Goal: Navigation & Orientation: Find specific page/section

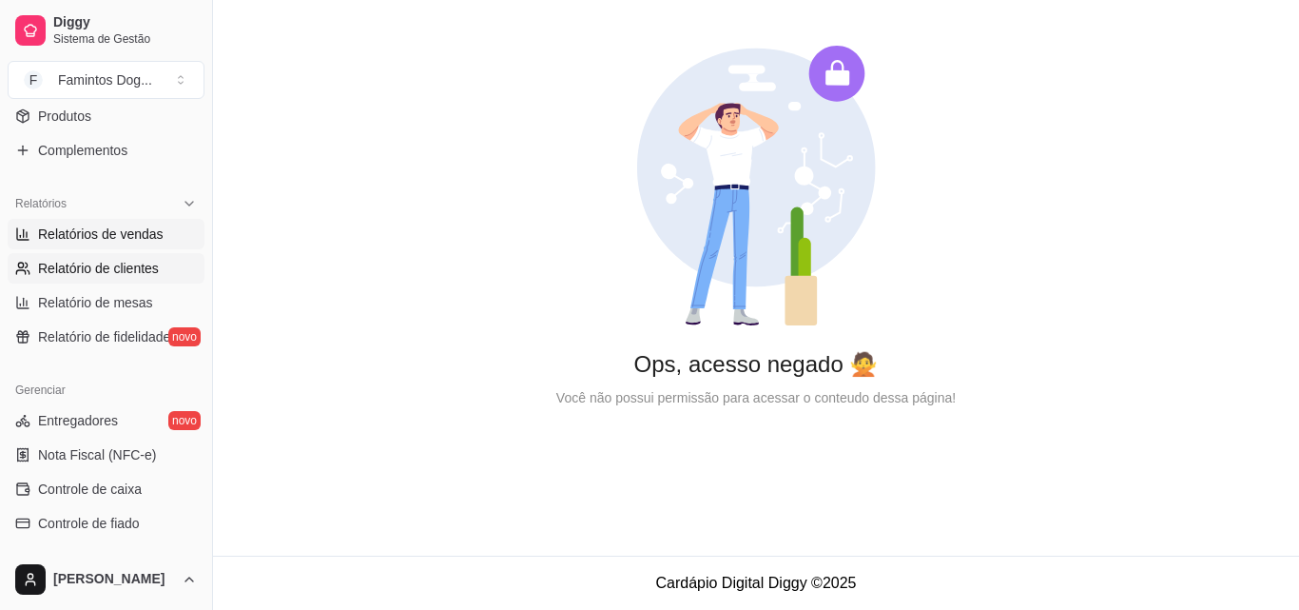
click at [109, 233] on span "Relatórios de vendas" at bounding box center [101, 233] width 126 height 19
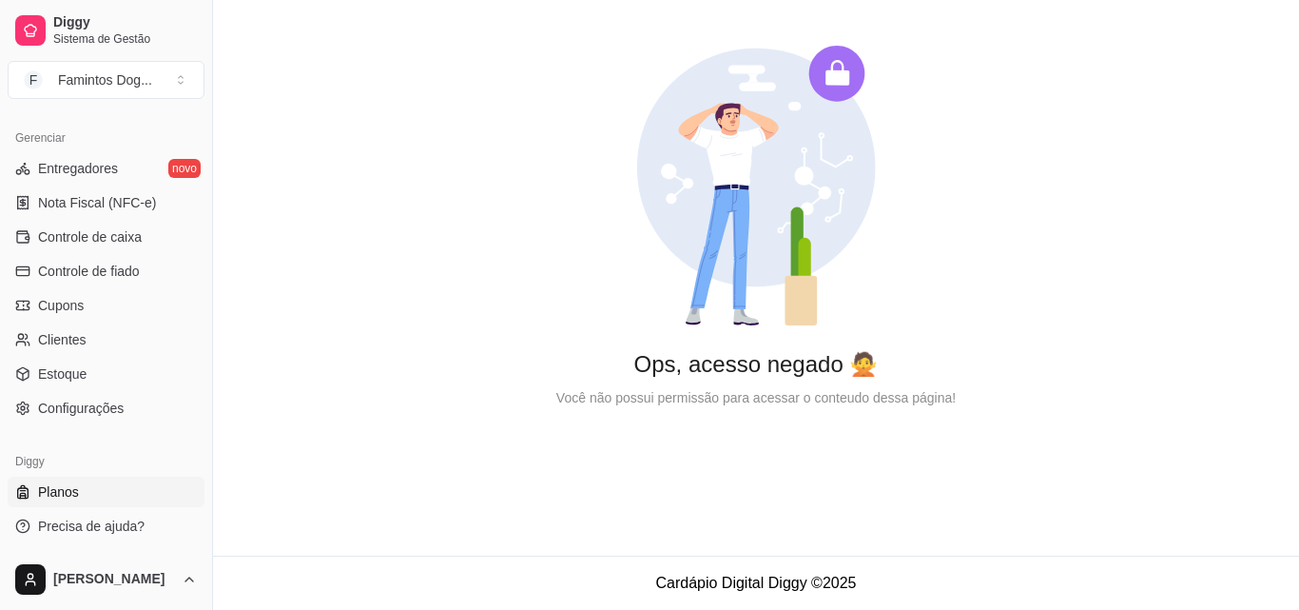
click at [84, 498] on link "Planos" at bounding box center [106, 491] width 197 height 30
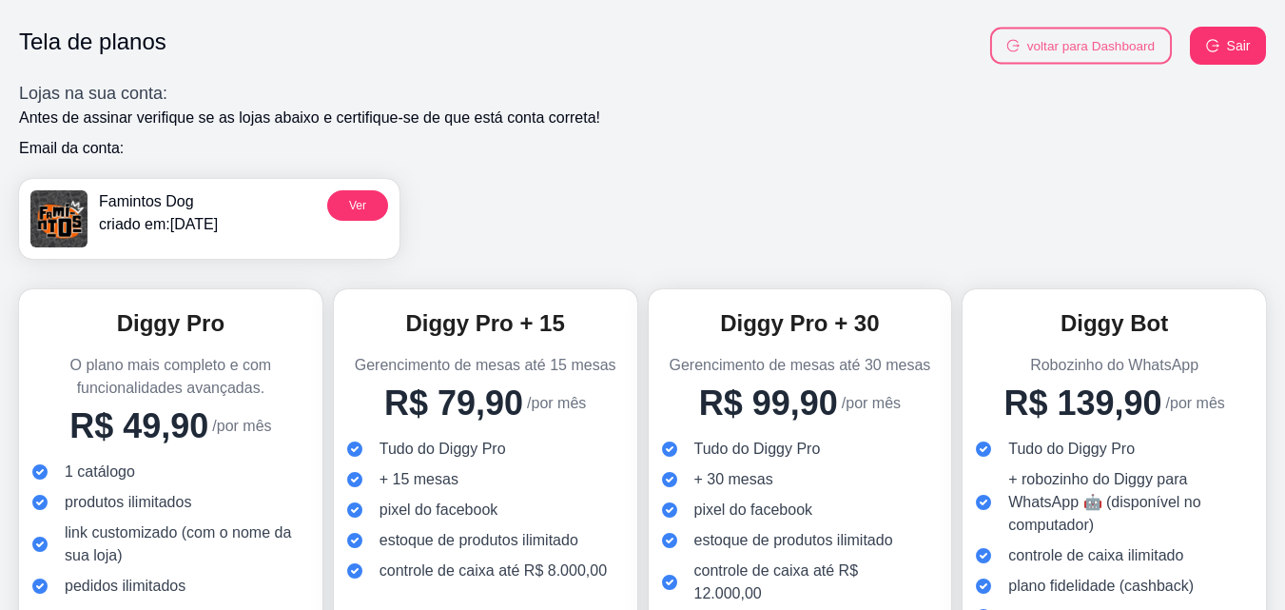
click at [1086, 41] on button "voltar para Dashboard" at bounding box center [1081, 46] width 182 height 37
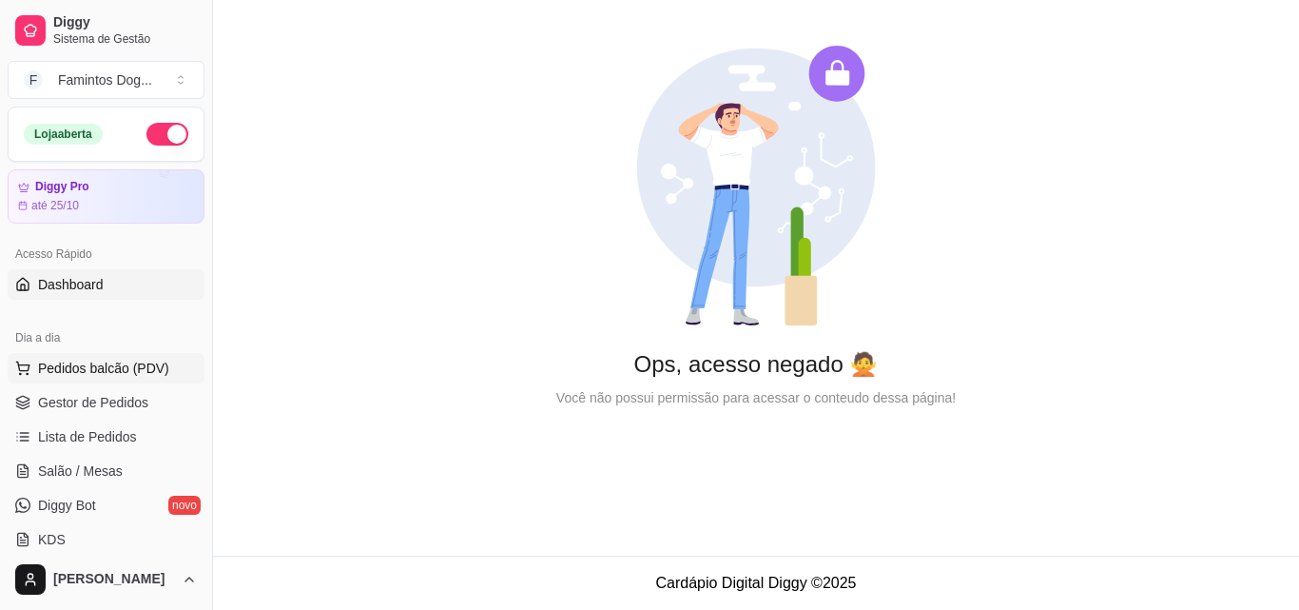
click at [100, 374] on span "Pedidos balcão (PDV)" at bounding box center [103, 368] width 131 height 19
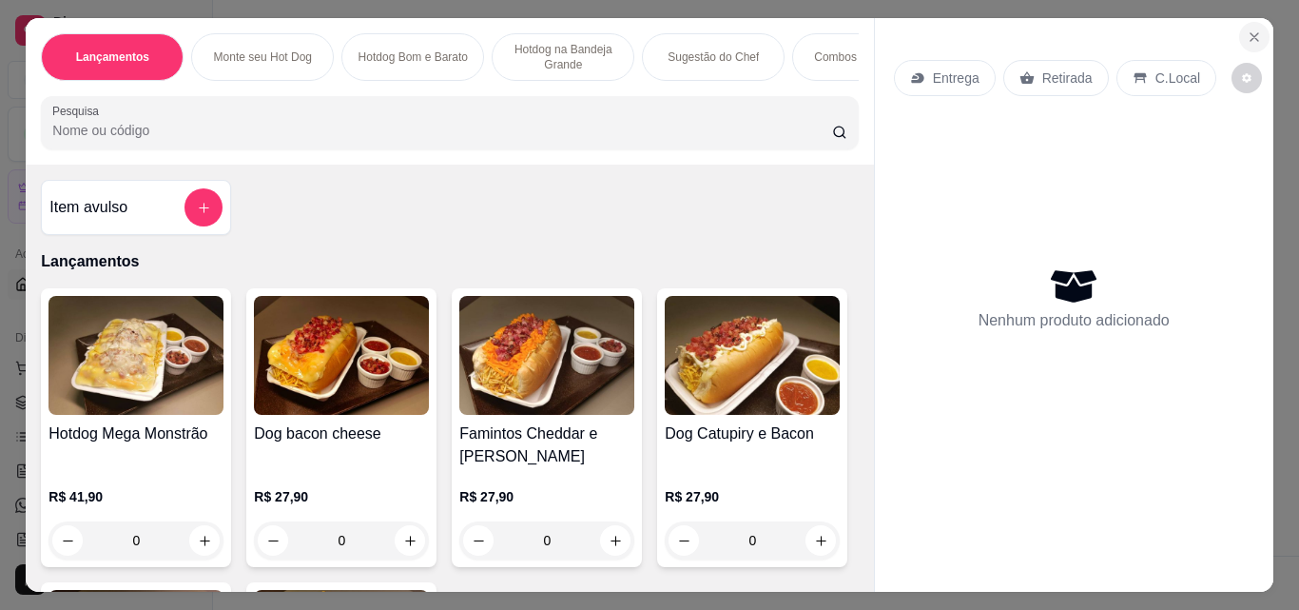
click at [1248, 32] on icon "Close" at bounding box center [1254, 36] width 15 height 15
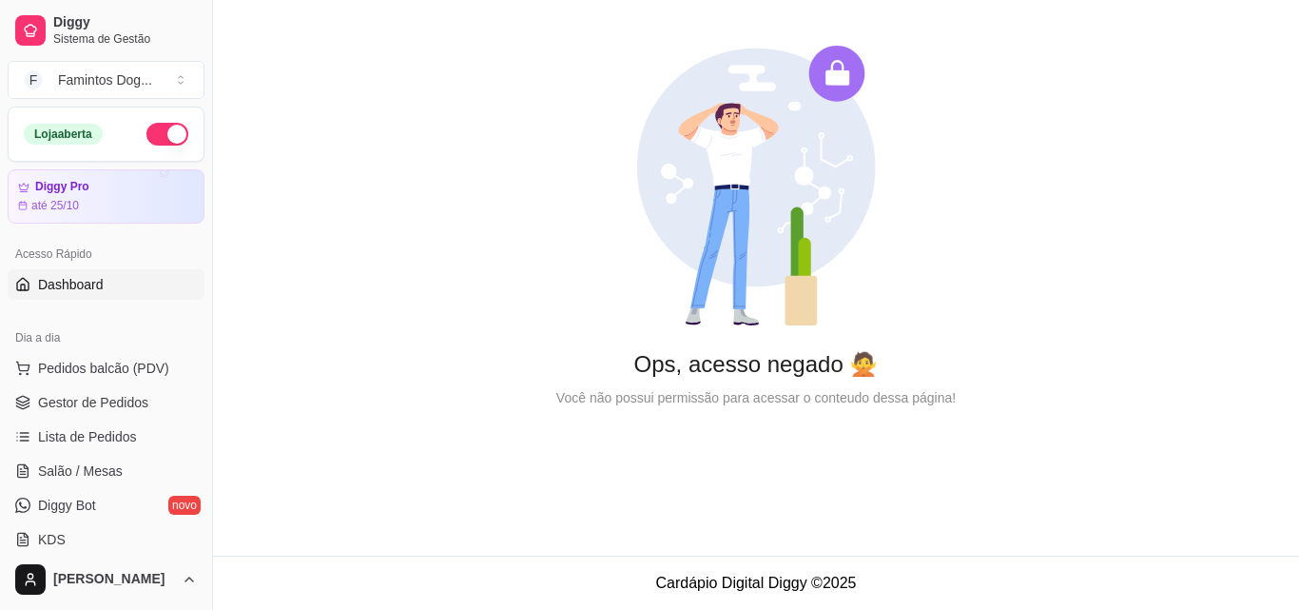
click at [101, 283] on span "Dashboard" at bounding box center [71, 284] width 66 height 19
click at [100, 367] on span "Pedidos balcão (PDV)" at bounding box center [103, 368] width 131 height 19
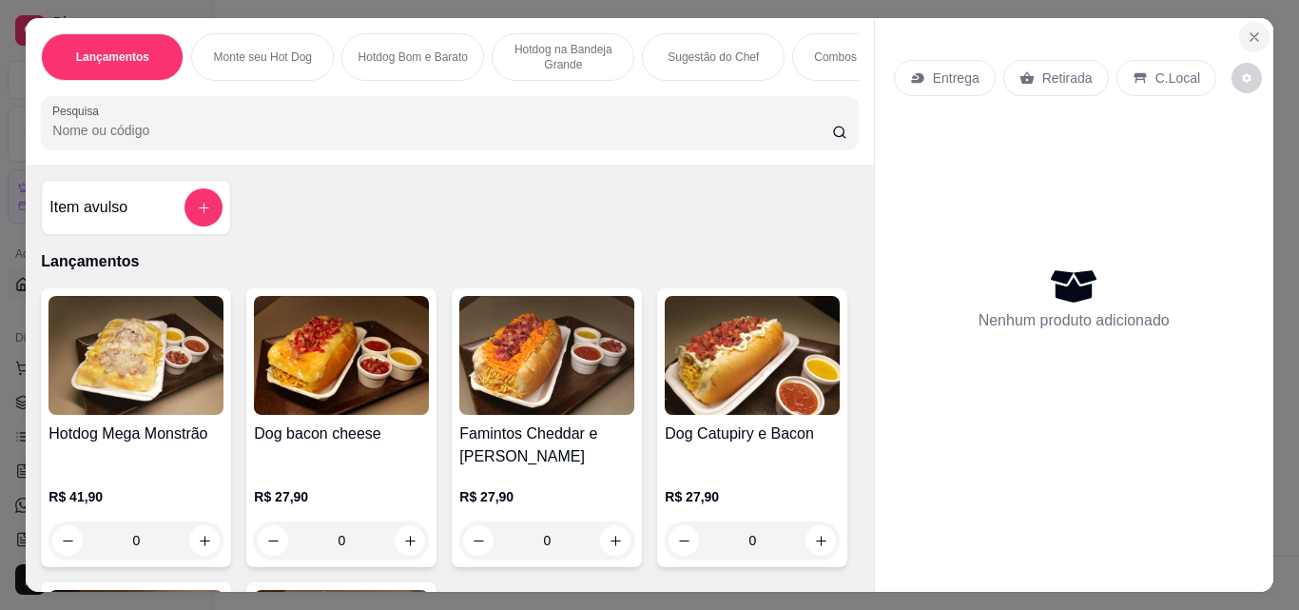
click at [1247, 36] on icon "Close" at bounding box center [1254, 36] width 15 height 15
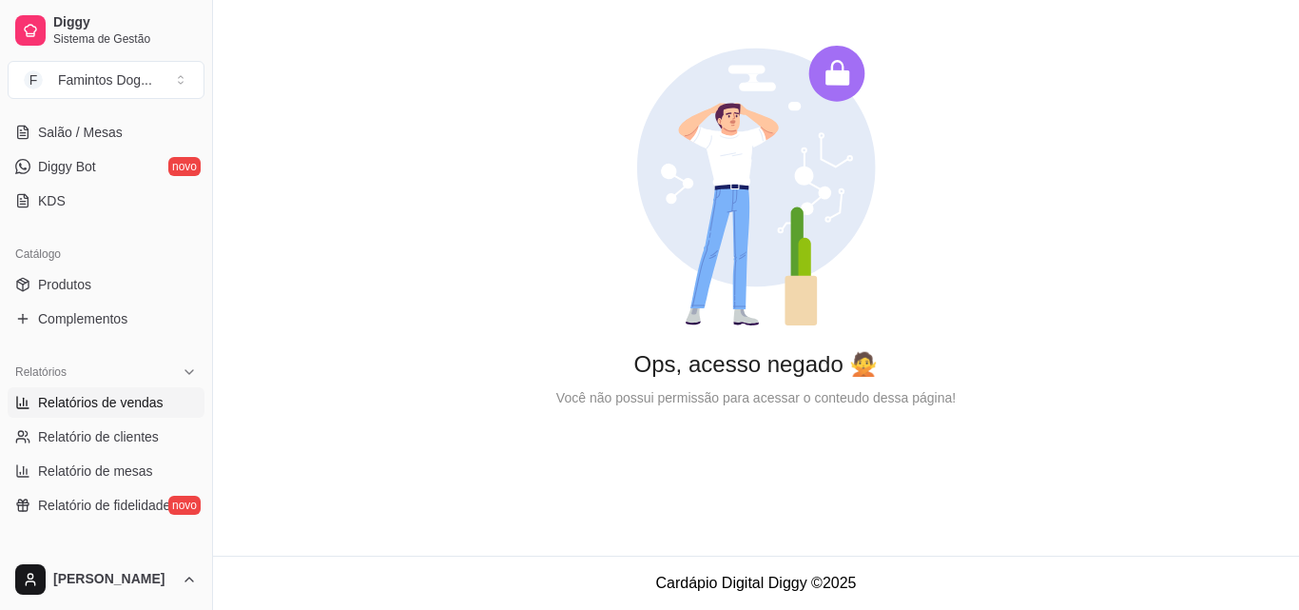
scroll to position [380, 0]
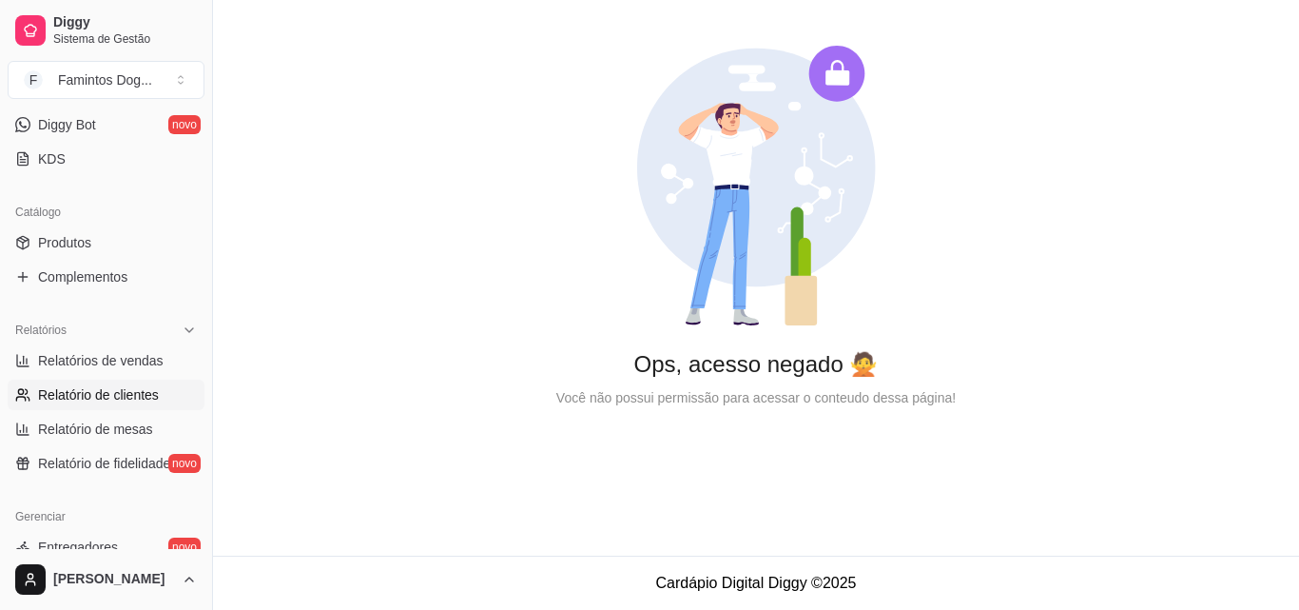
click at [127, 402] on span "Relatório de clientes" at bounding box center [98, 394] width 121 height 19
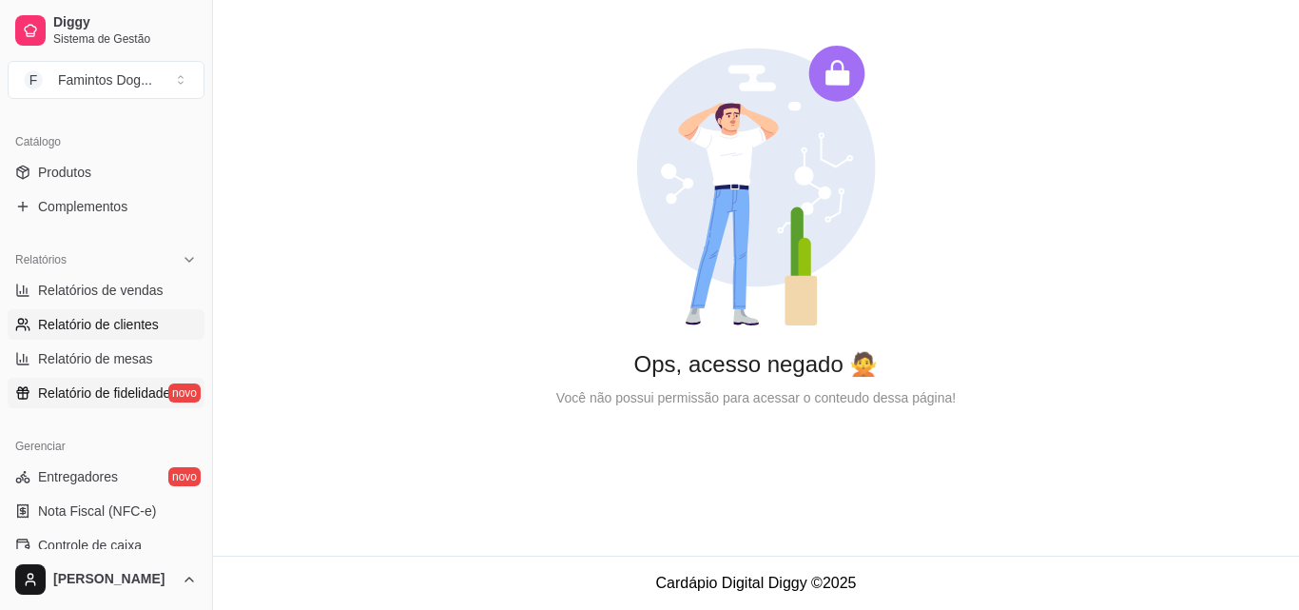
scroll to position [507, 0]
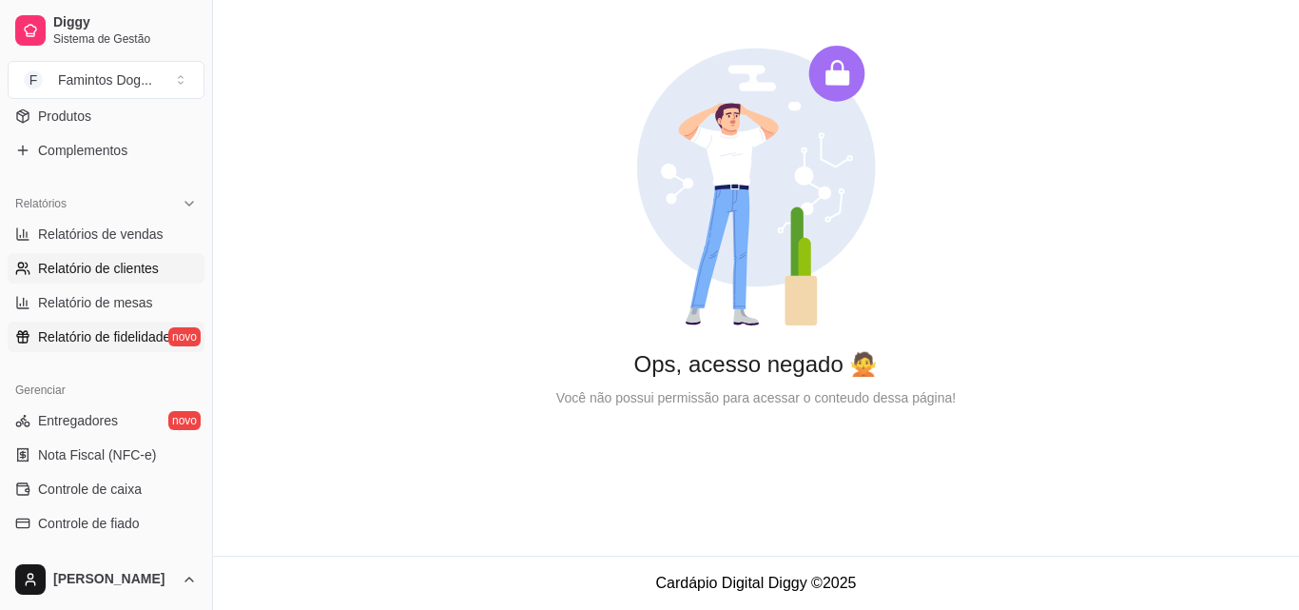
click at [142, 338] on span "Relatório de fidelidade" at bounding box center [104, 336] width 132 height 19
click at [133, 343] on span "Relatório de fidelidade" at bounding box center [104, 336] width 132 height 19
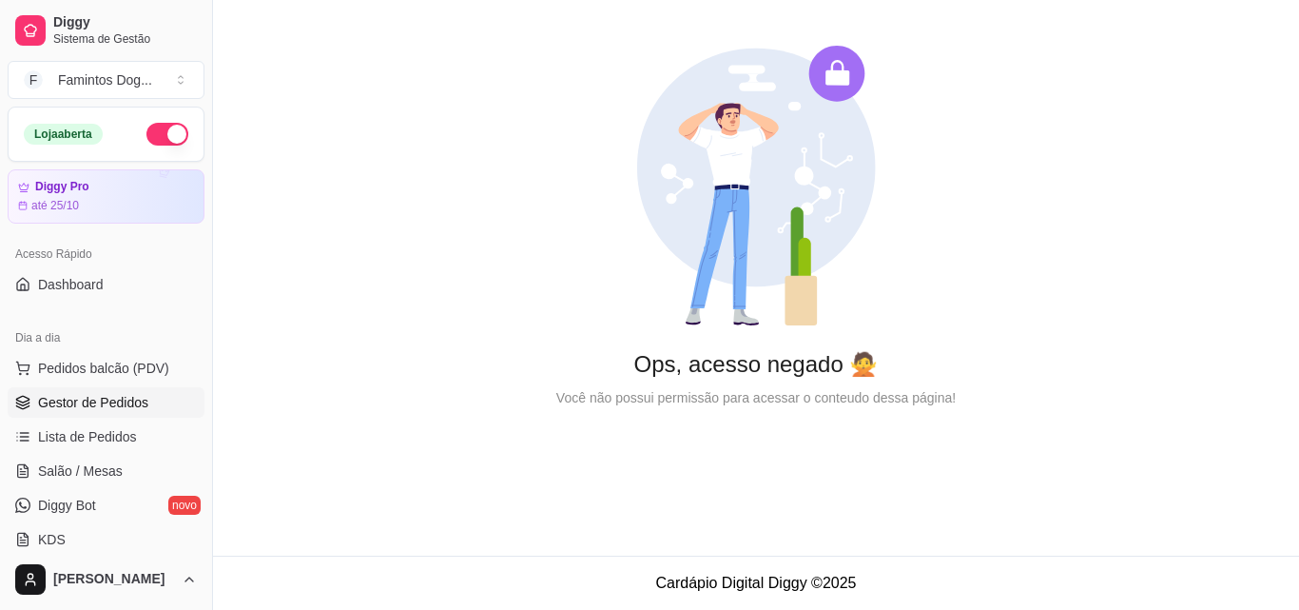
click at [78, 406] on span "Gestor de Pedidos" at bounding box center [93, 402] width 110 height 19
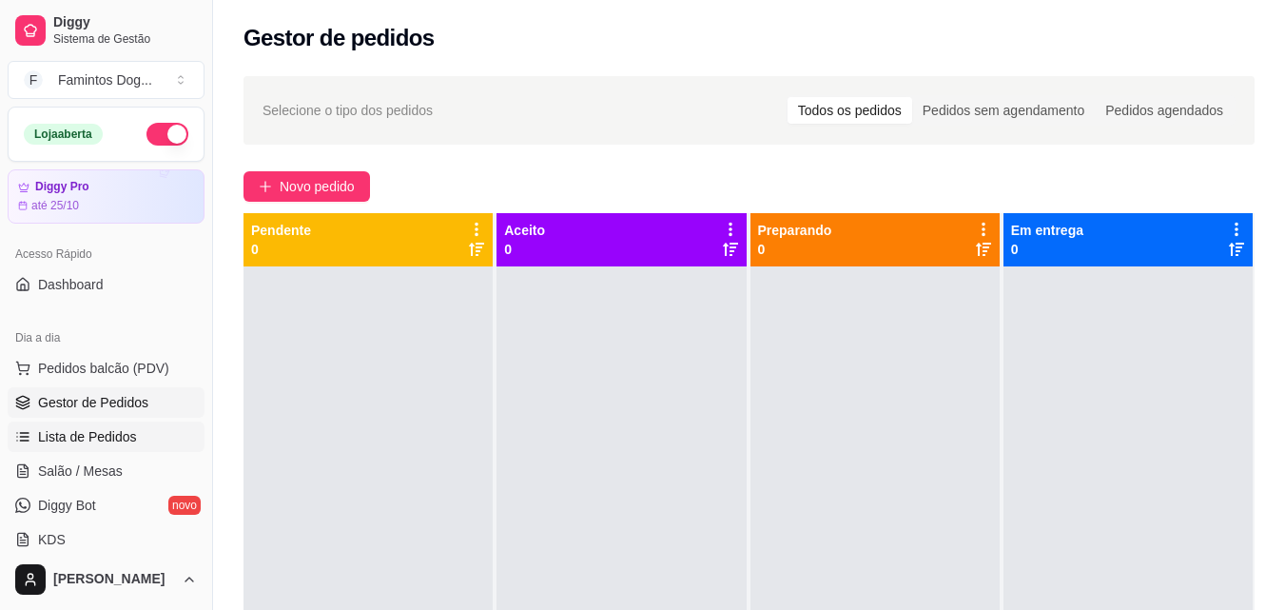
click at [77, 430] on span "Lista de Pedidos" at bounding box center [87, 436] width 99 height 19
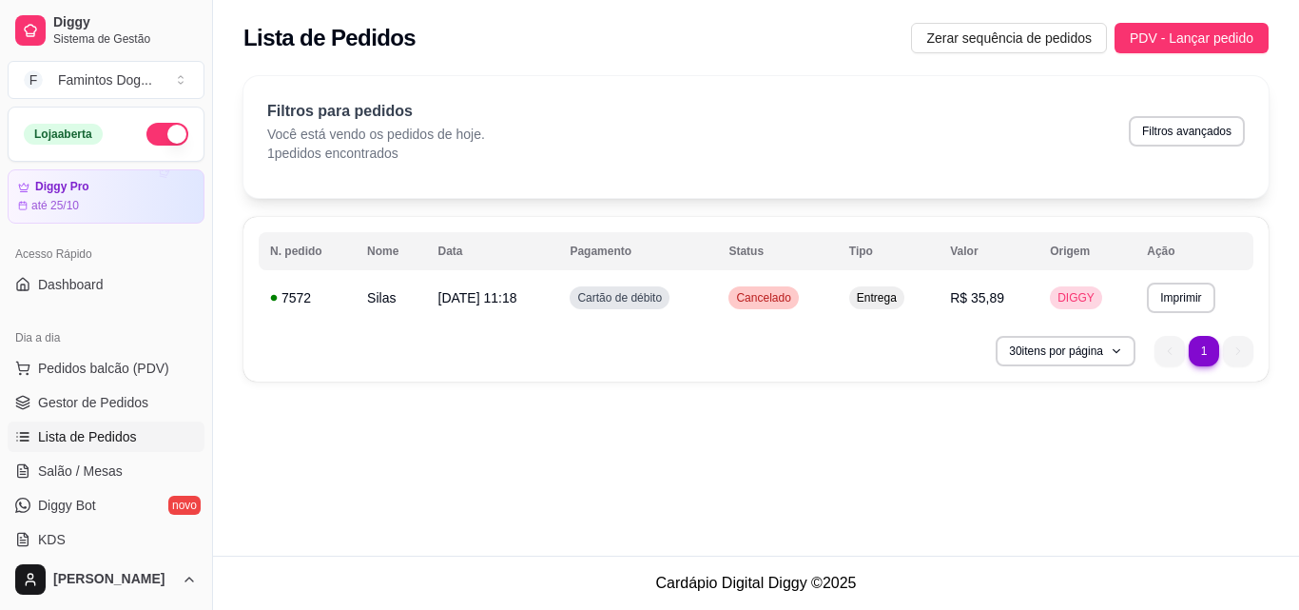
click at [1153, 135] on button "Filtros avançados" at bounding box center [1187, 131] width 116 height 30
select select "0"
click at [1153, 352] on nav "1 1" at bounding box center [1204, 350] width 118 height 49
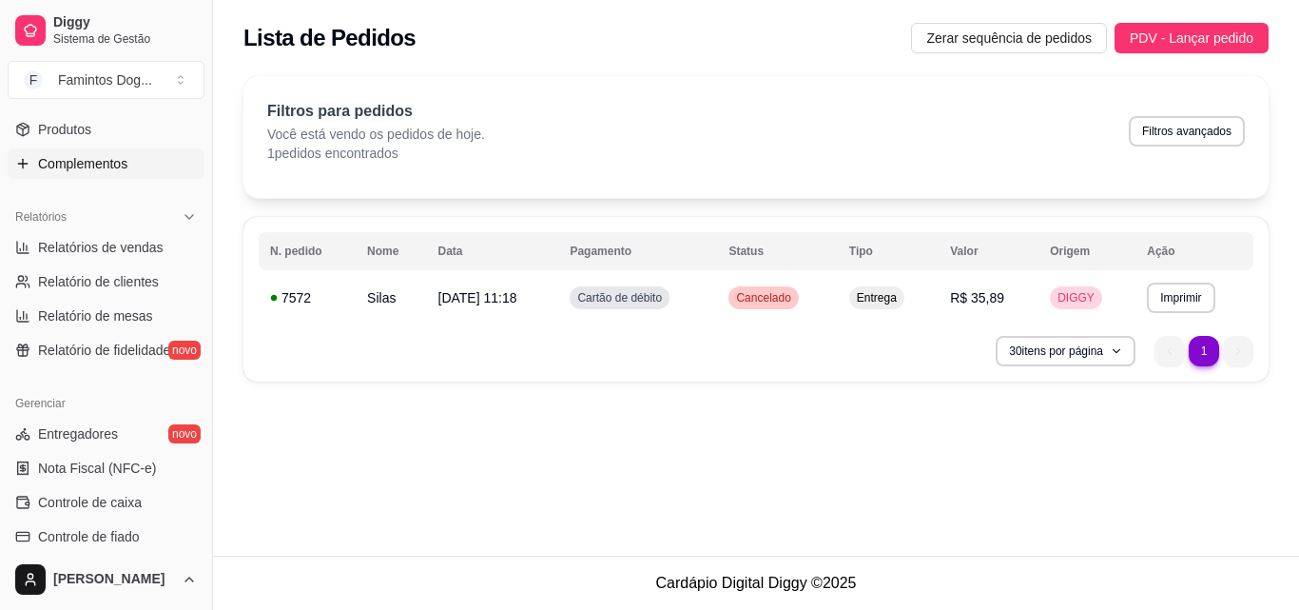
scroll to position [507, 0]
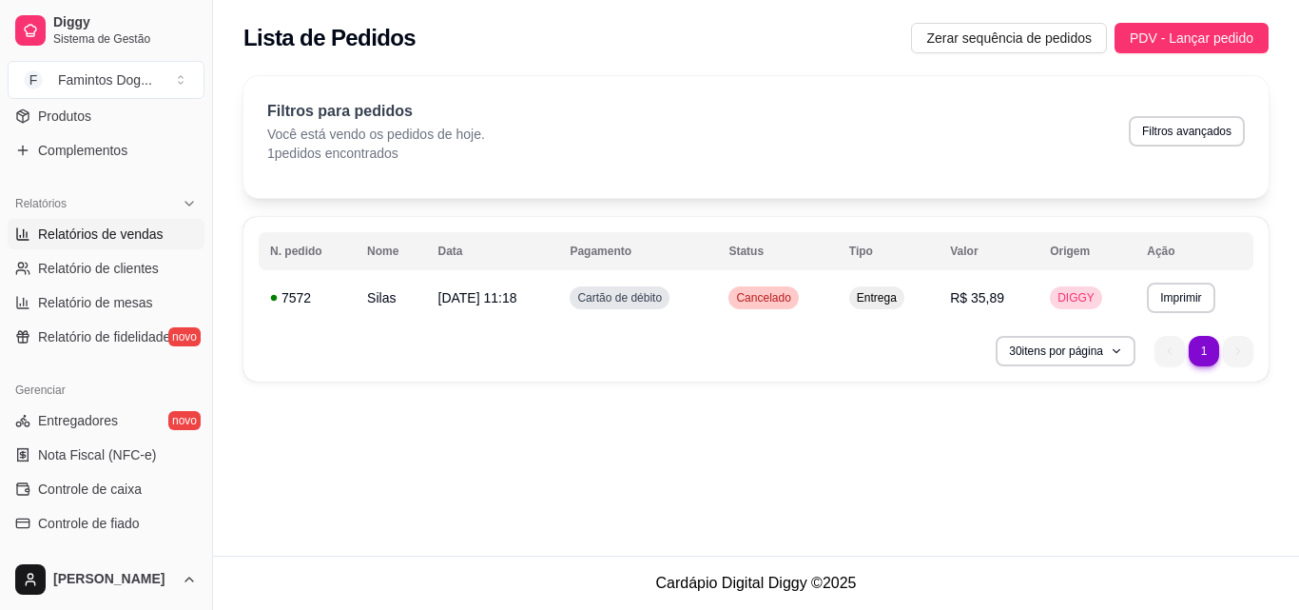
click at [107, 225] on span "Relatórios de vendas" at bounding box center [101, 233] width 126 height 19
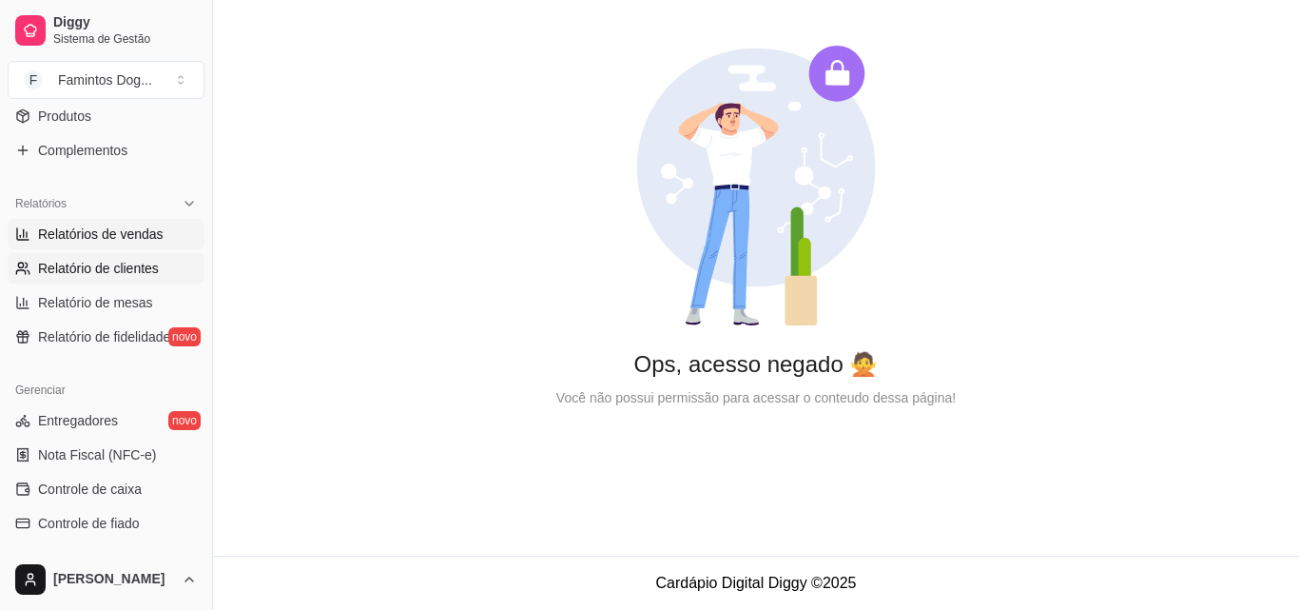
click at [96, 264] on span "Relatório de clientes" at bounding box center [98, 268] width 121 height 19
click at [89, 292] on link "Relatório de mesas" at bounding box center [106, 302] width 197 height 30
click at [82, 331] on span "Relatório de fidelidade" at bounding box center [104, 336] width 132 height 19
click at [76, 418] on span "Entregadores" at bounding box center [78, 420] width 80 height 19
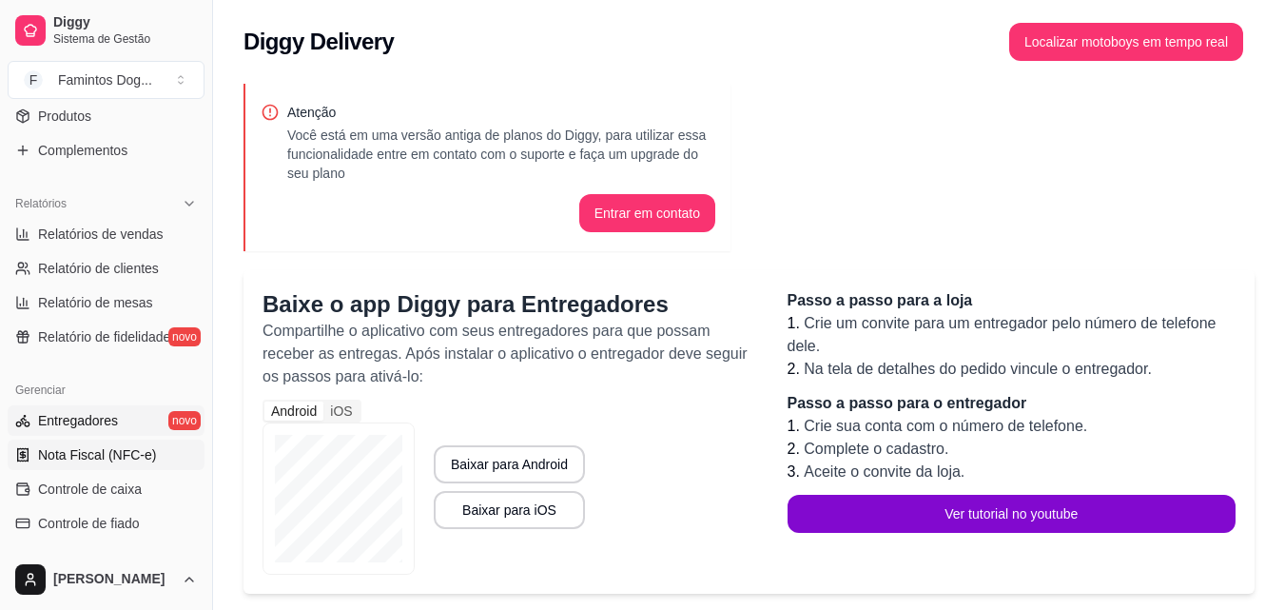
click at [82, 449] on span "Nota Fiscal (NFC-e)" at bounding box center [97, 454] width 118 height 19
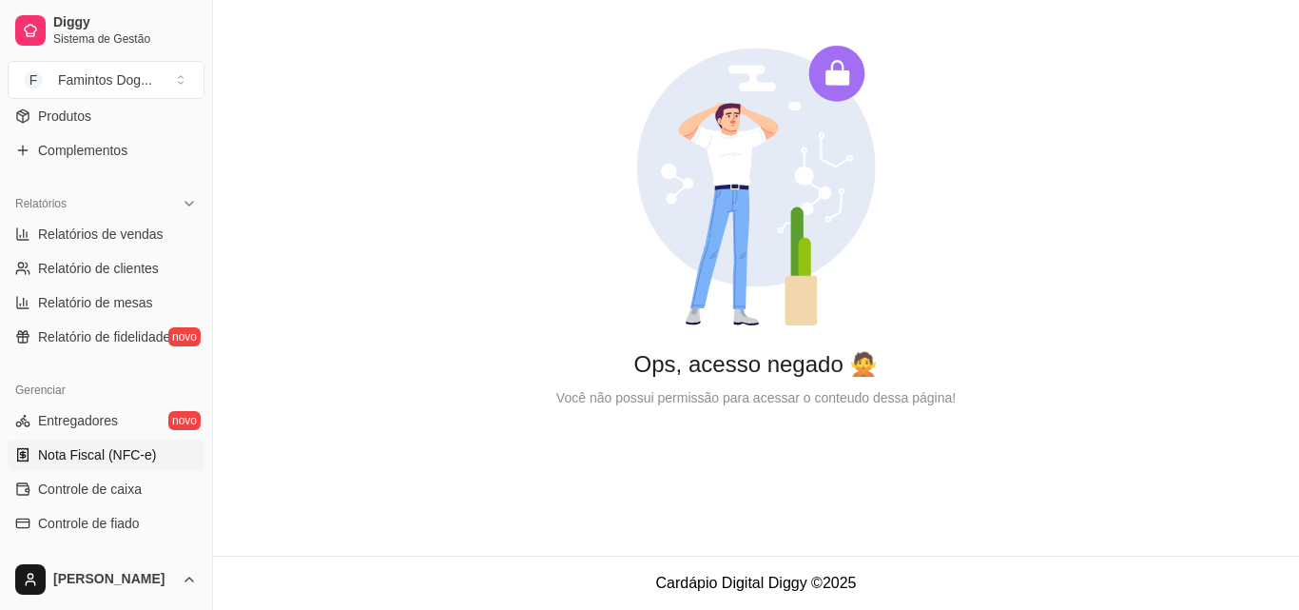
scroll to position [759, 0]
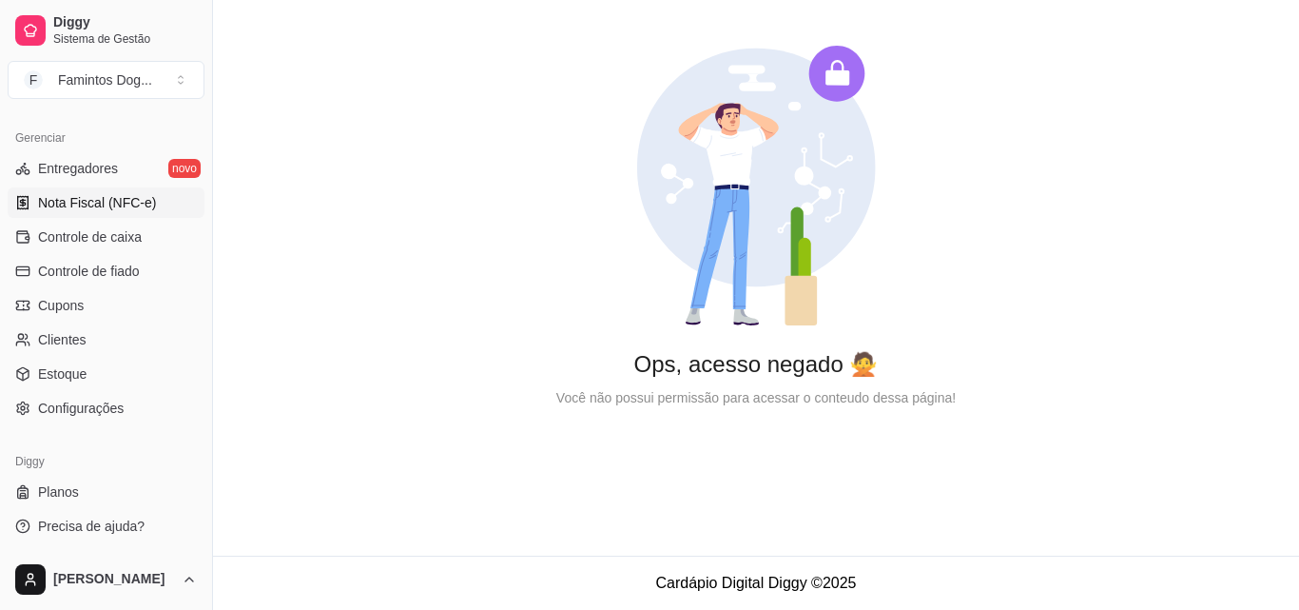
click at [104, 582] on html "Diggy Sistema de Gestão F Famintos Dog ... Loja aberta Diggy Pro até 25/10 Aces…" at bounding box center [649, 305] width 1299 height 610
click at [82, 538] on div "Sair" at bounding box center [107, 532] width 204 height 30
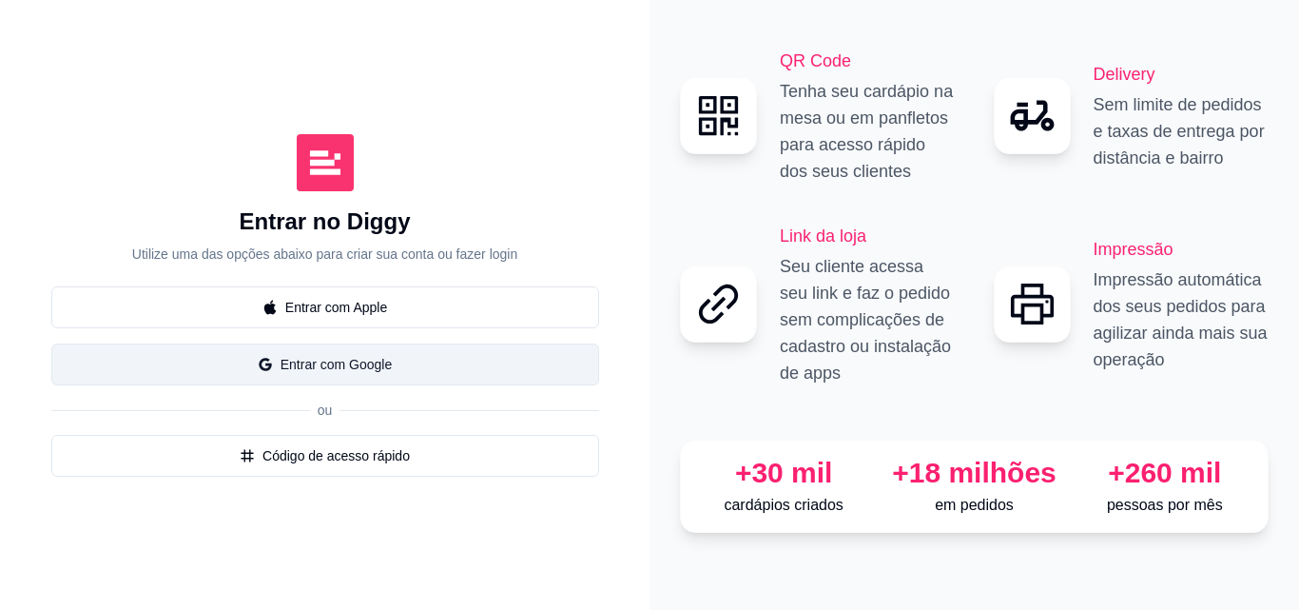
drag, startPoint x: 323, startPoint y: 368, endPoint x: 331, endPoint y: 381, distance: 15.3
click at [324, 368] on button "Entrar com Google" at bounding box center [325, 364] width 548 height 42
